Goal: Communication & Community: Answer question/provide support

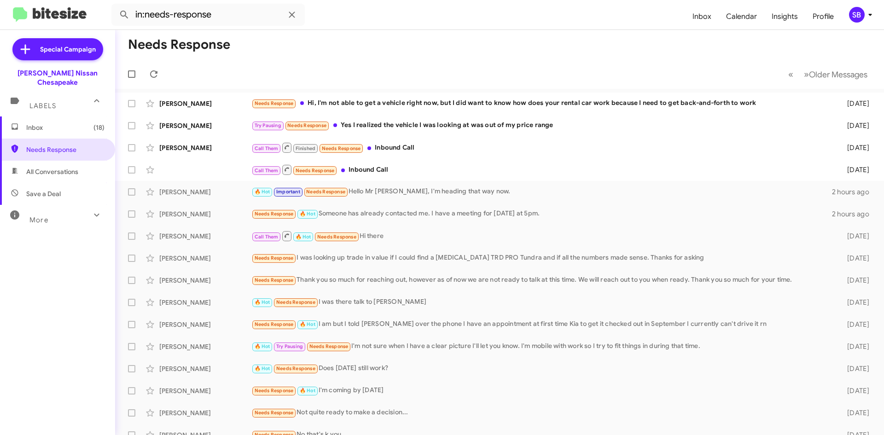
click at [426, 102] on div "Needs Response Hi, I'm not able to get a vehicle right now, but I did want to k…" at bounding box center [541, 103] width 581 height 11
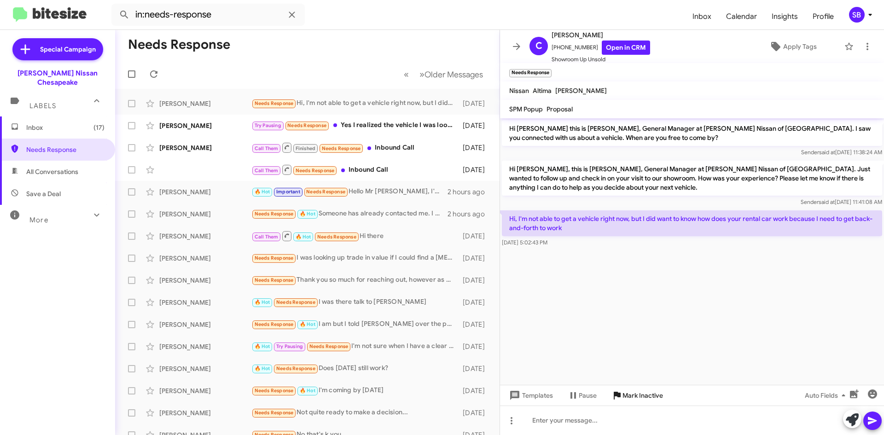
click at [630, 397] on span "Mark Inactive" at bounding box center [643, 395] width 41 height 17
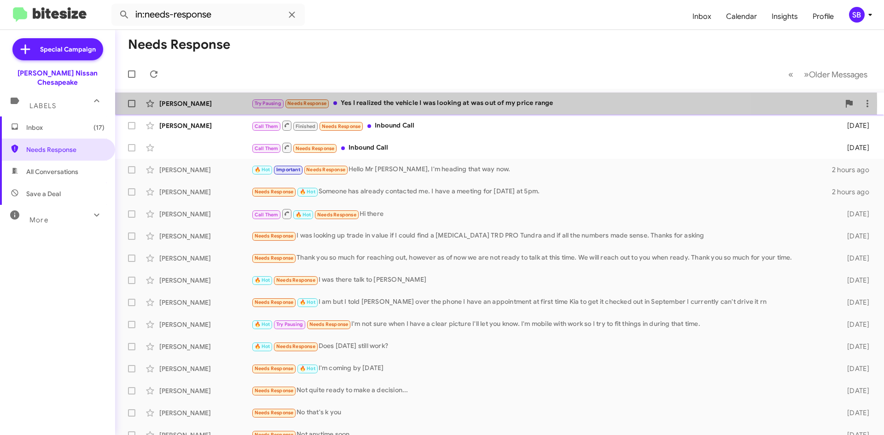
click at [405, 105] on div "Try Pausing Needs Response Yes I realized the vehicle I was looking at was out …" at bounding box center [545, 103] width 589 height 11
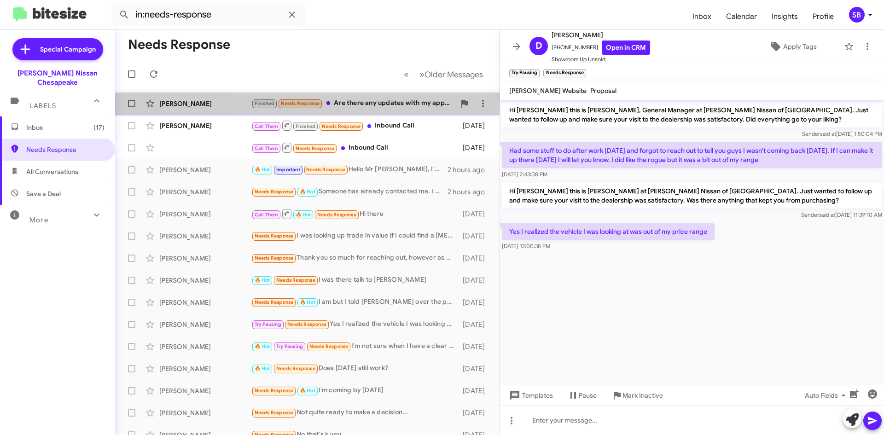
click at [381, 101] on div "Finished Needs Response Are there any updates with my application?" at bounding box center [353, 103] width 204 height 11
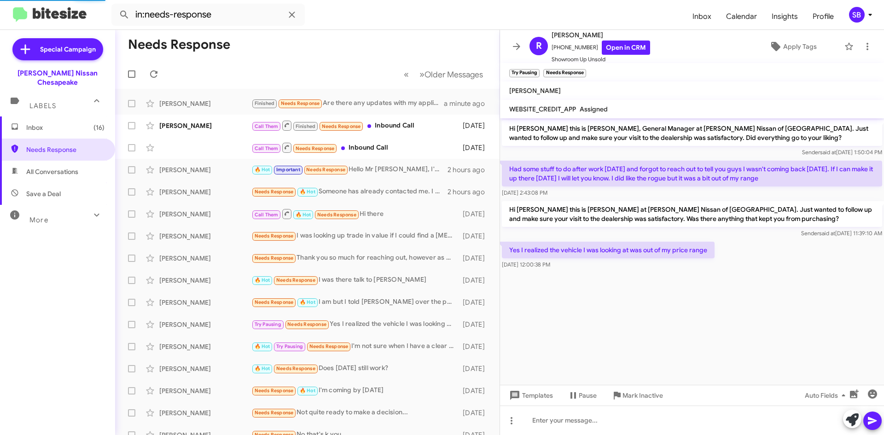
scroll to position [17, 0]
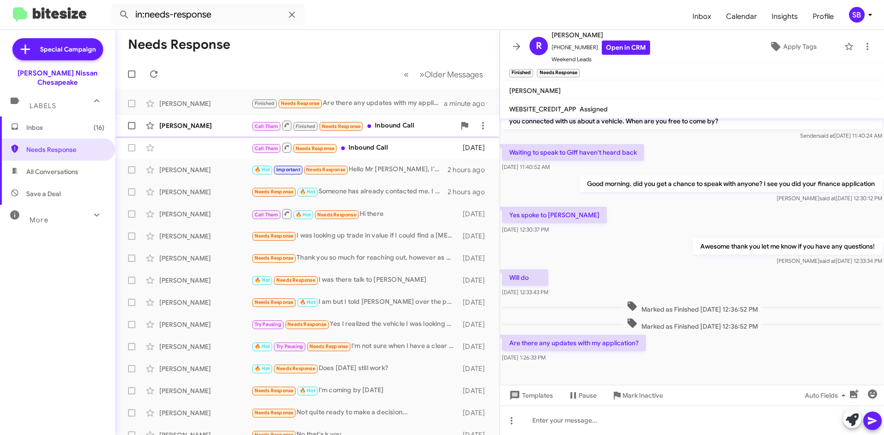
click at [425, 125] on div "Call Them Finished Needs Response Inbound Call" at bounding box center [353, 126] width 204 height 12
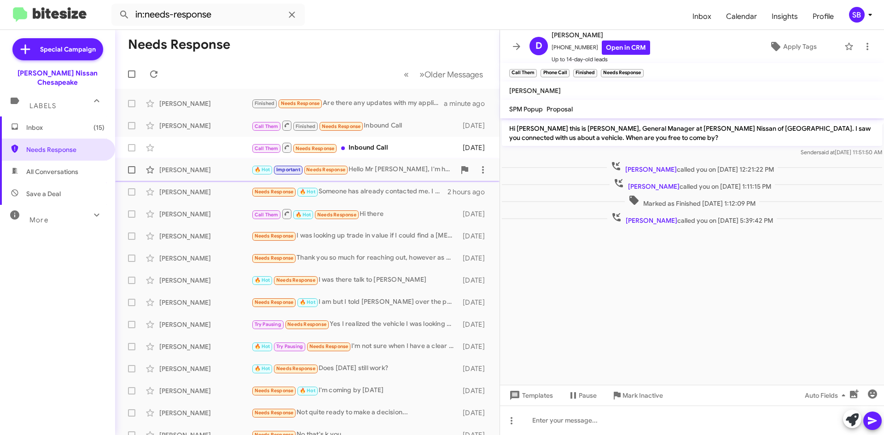
click at [400, 166] on div "🔥 Hot Important Needs Response Hello Mr [PERSON_NAME], I'm heading that way now." at bounding box center [353, 169] width 204 height 11
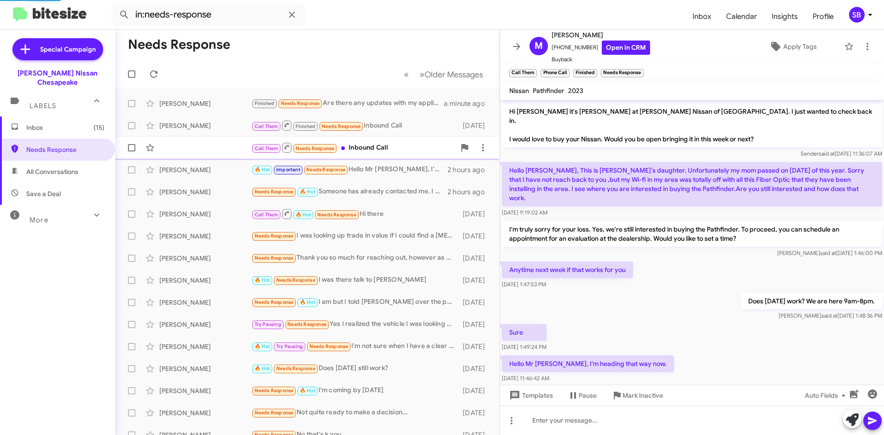
click at [402, 150] on div "Call Them Needs Response Inbound Call" at bounding box center [353, 148] width 204 height 12
